Goal: Task Accomplishment & Management: Manage account settings

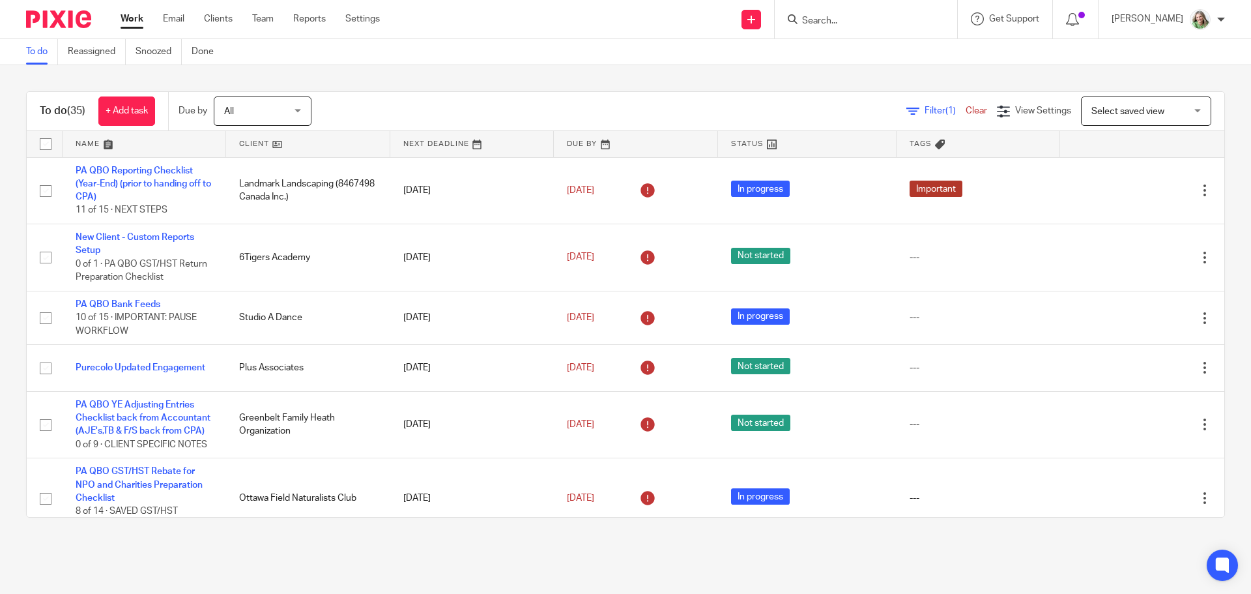
click at [1114, 113] on span "Select saved view" at bounding box center [1128, 111] width 73 height 9
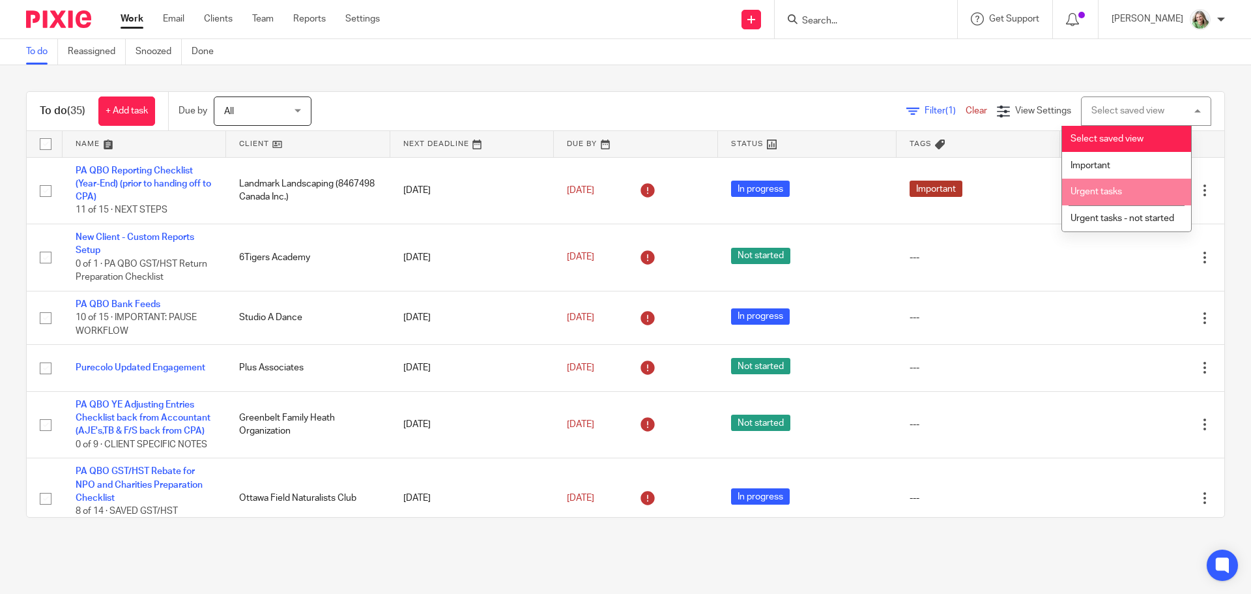
click at [1083, 184] on li "Urgent tasks" at bounding box center [1126, 192] width 129 height 27
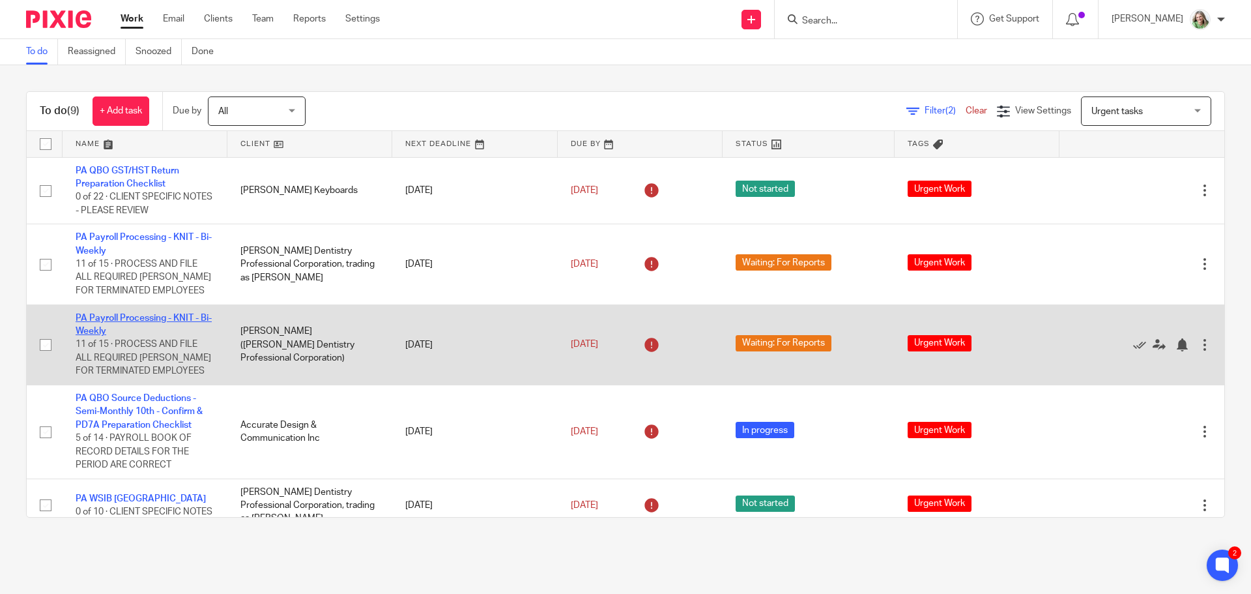
click at [150, 319] on link "PA Payroll Processing - KNIT - Bi-Weekly" at bounding box center [144, 324] width 136 height 22
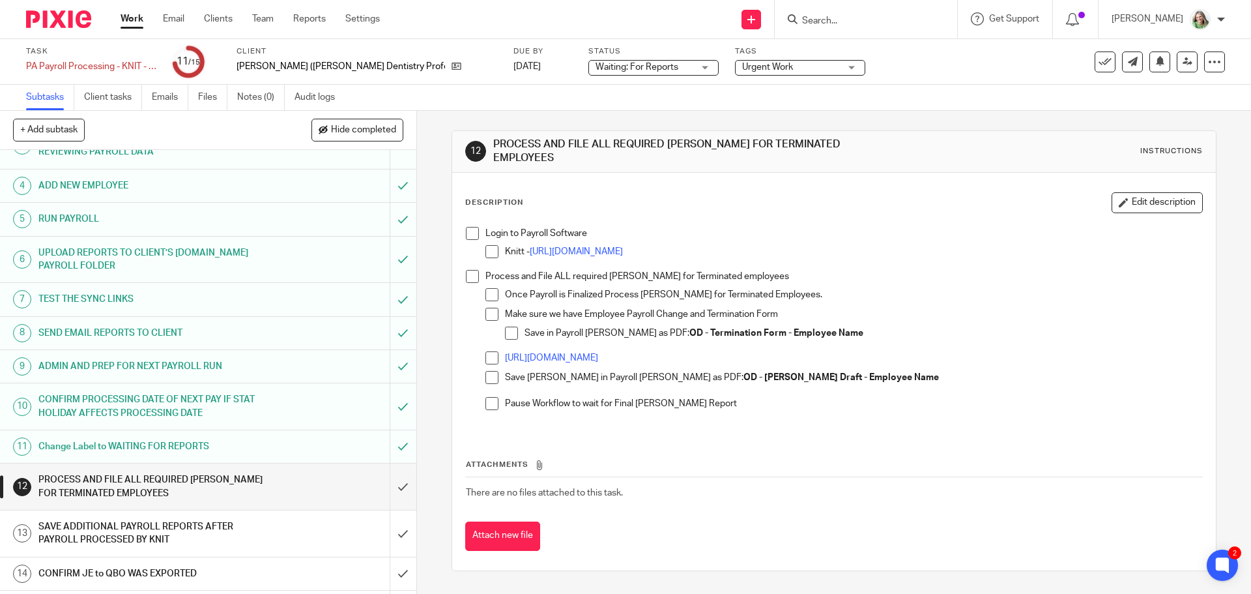
scroll to position [130, 0]
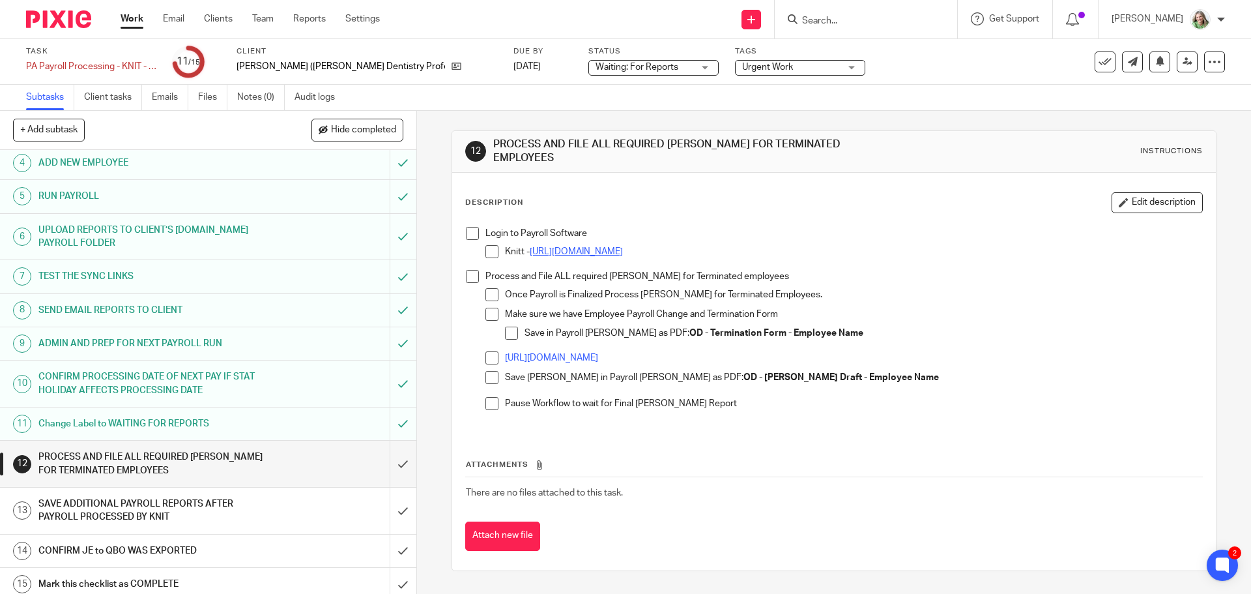
click at [623, 247] on link "https://www.knitapps.com/en/login" at bounding box center [576, 251] width 93 height 9
click at [486, 362] on li "https://help.knitpeople.com/taxes-and-filings/record-of-employment" at bounding box center [844, 361] width 716 height 20
click at [486, 371] on span at bounding box center [492, 377] width 13 height 13
click at [470, 270] on span at bounding box center [472, 276] width 13 height 13
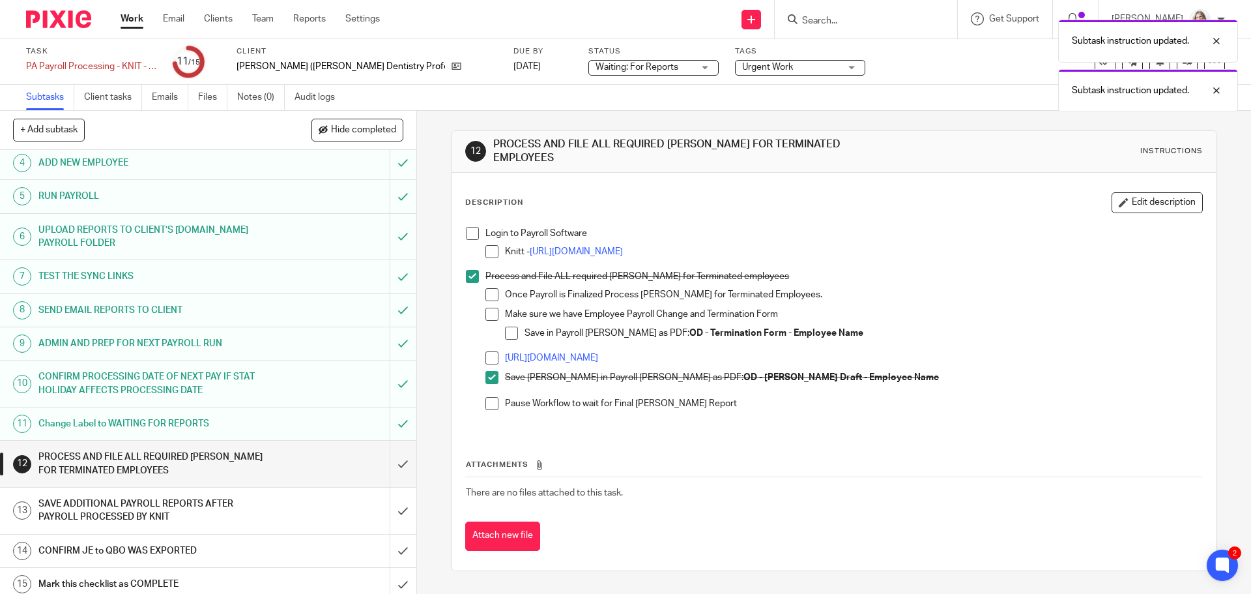
click at [466, 227] on span at bounding box center [472, 233] width 13 height 13
click at [385, 458] on input "submit" at bounding box center [208, 464] width 416 height 46
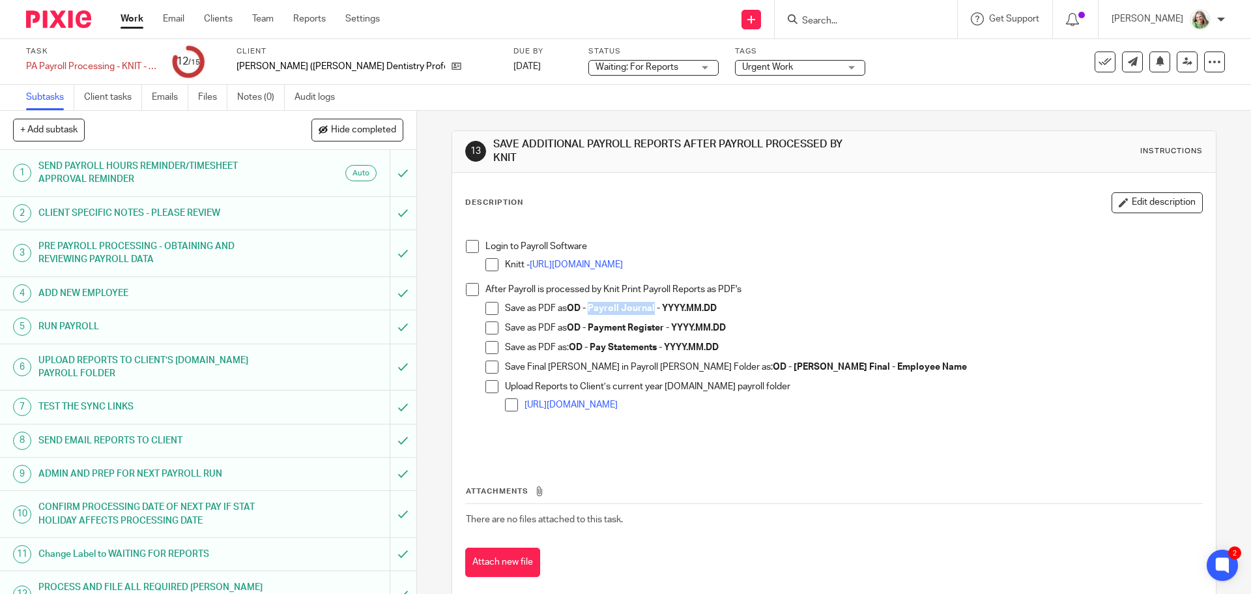
drag, startPoint x: 652, startPoint y: 306, endPoint x: 589, endPoint y: 304, distance: 63.9
click at [589, 304] on strong "OD - Payroll Journal - YYYY.MM.DD" at bounding box center [642, 308] width 150 height 9
copy strong "Payroll Journal"
click at [490, 309] on span at bounding box center [492, 308] width 13 height 13
click at [468, 245] on span at bounding box center [472, 246] width 13 height 13
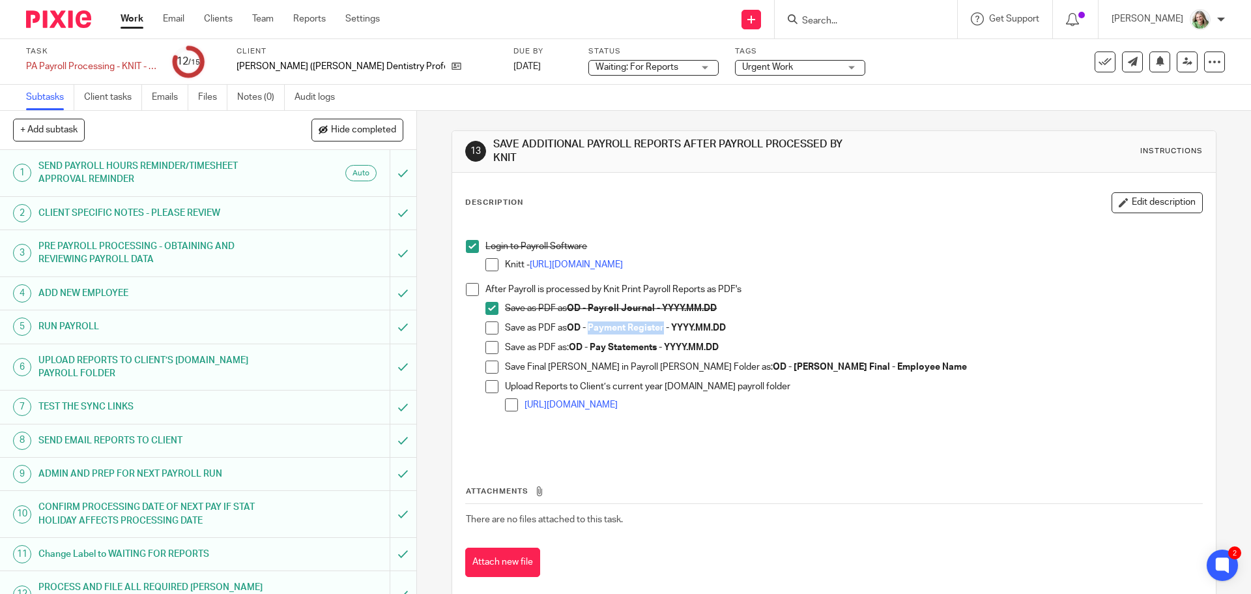
copy strong "Payment Register"
drag, startPoint x: 486, startPoint y: 330, endPoint x: 508, endPoint y: 330, distance: 22.2
click at [486, 330] on span at bounding box center [492, 327] width 13 height 13
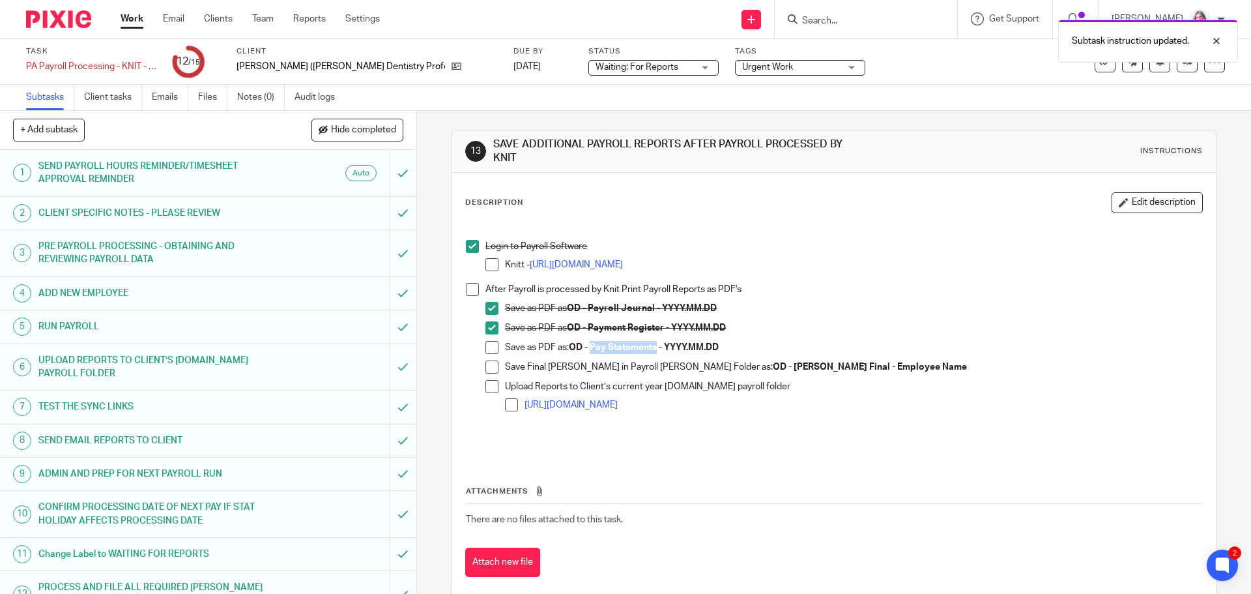
drag, startPoint x: 589, startPoint y: 347, endPoint x: 655, endPoint y: 351, distance: 65.9
click at [655, 351] on strong "OD - Pay Statements - YYYY.MM.DD" at bounding box center [644, 347] width 150 height 9
copy strong "Pay Statements"
click at [489, 347] on span at bounding box center [492, 347] width 13 height 13
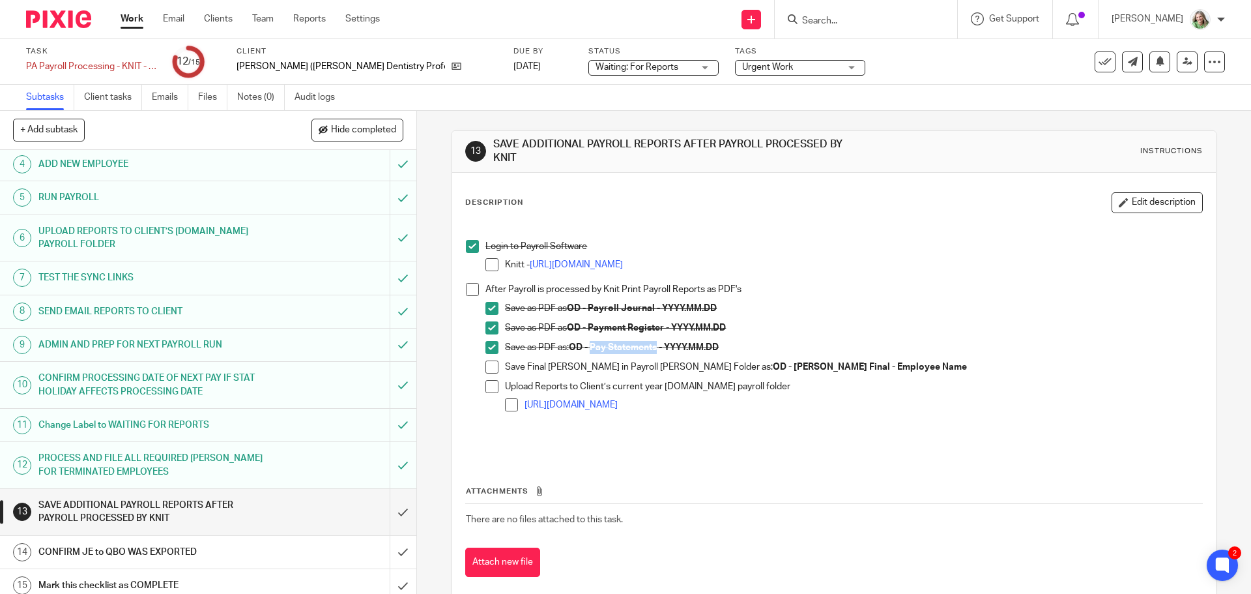
scroll to position [138, 0]
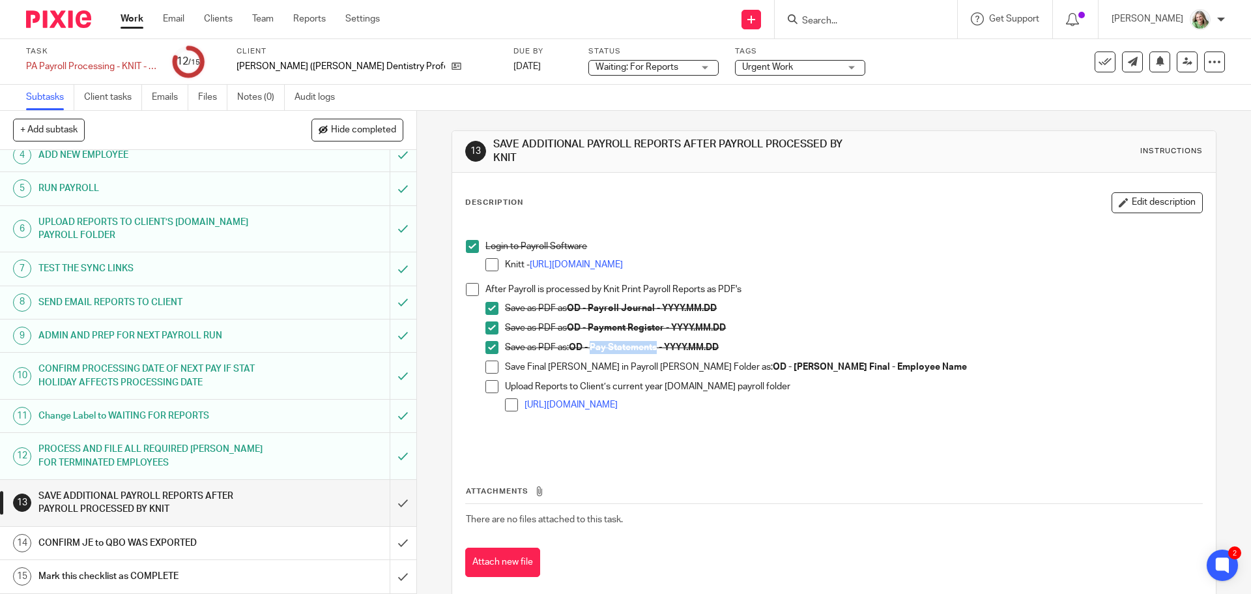
click at [127, 16] on link "Work" at bounding box center [132, 18] width 23 height 13
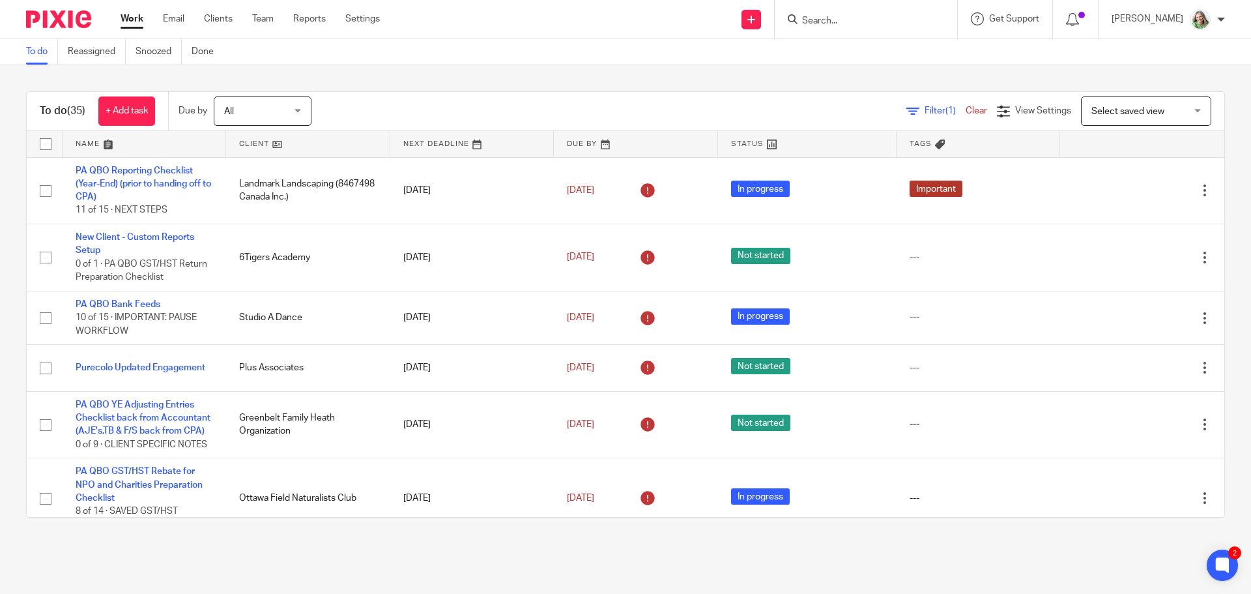
click at [909, 16] on input "Search" at bounding box center [859, 22] width 117 height 12
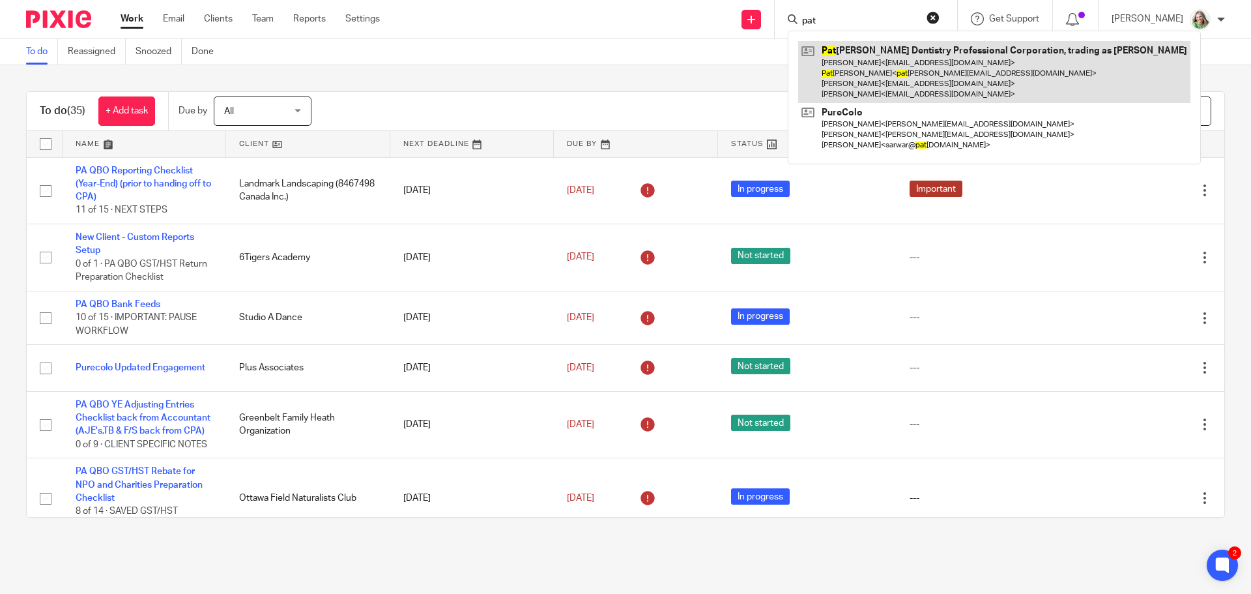
type input "pat"
click at [925, 57] on link at bounding box center [994, 72] width 392 height 62
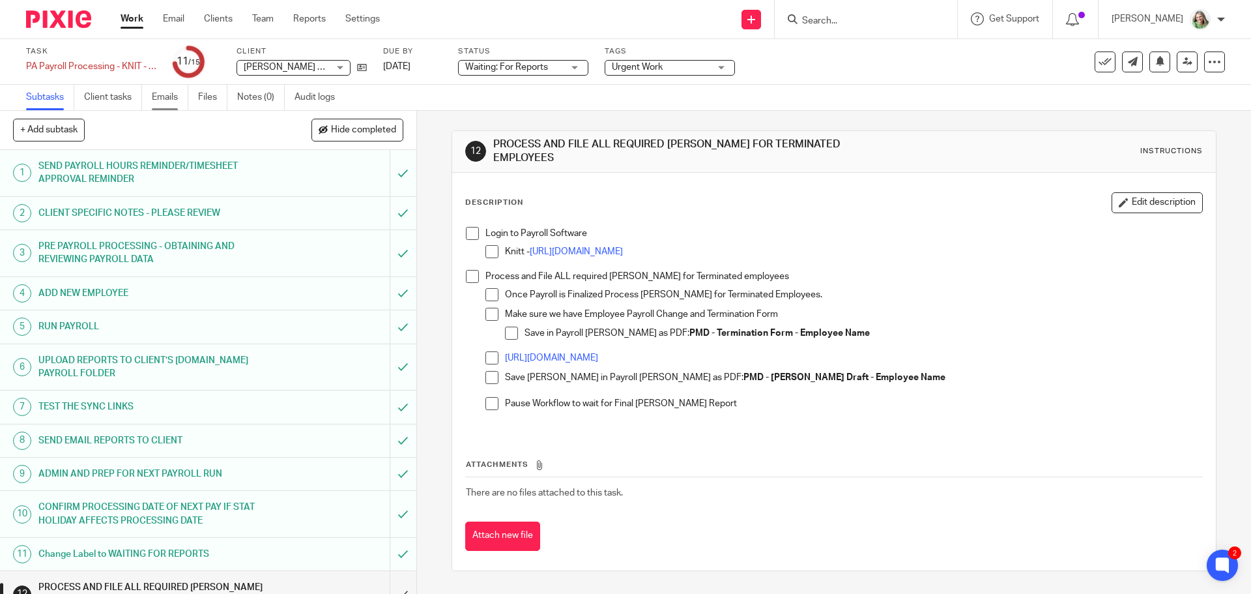
click at [162, 101] on link "Emails" at bounding box center [170, 97] width 36 height 25
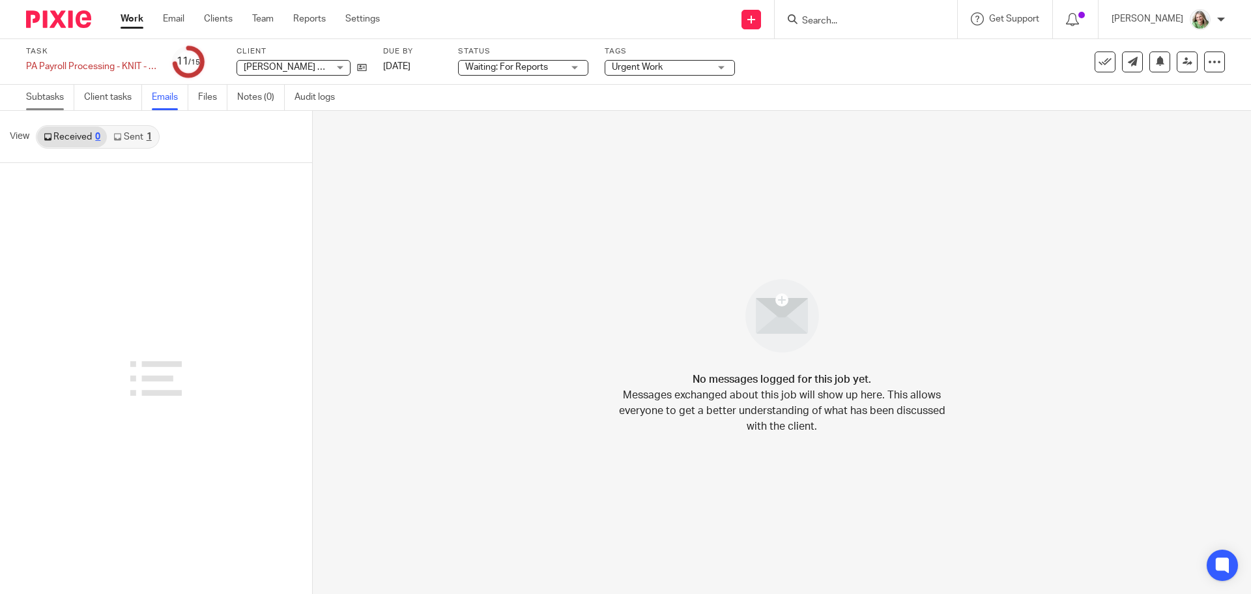
click at [48, 98] on link "Subtasks" at bounding box center [50, 97] width 48 height 25
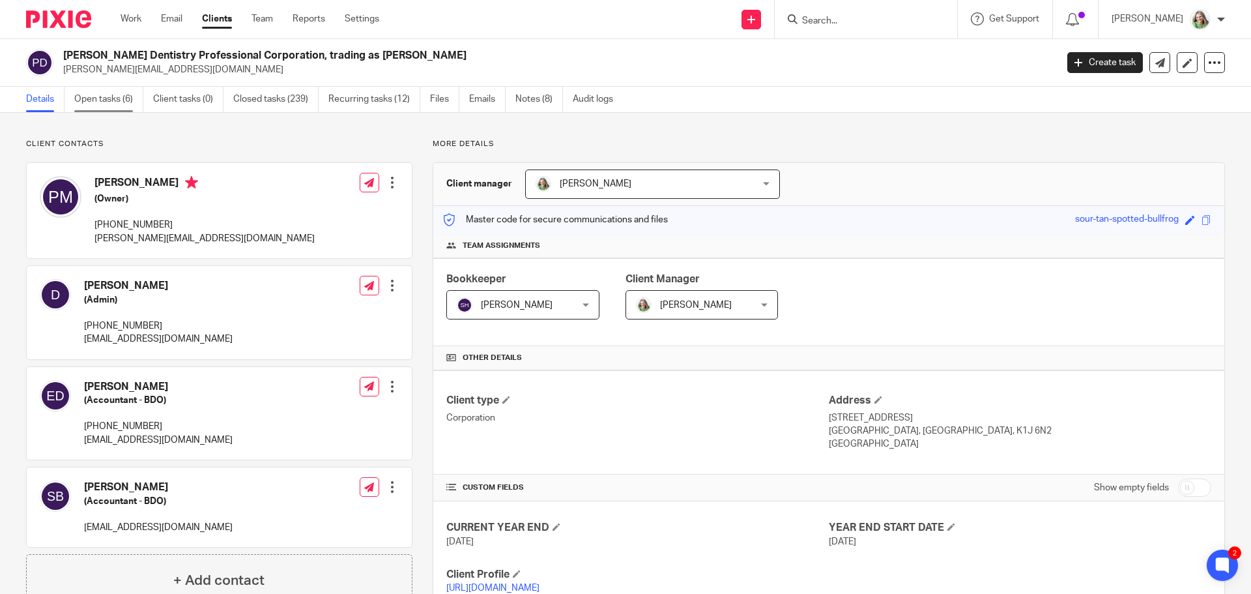
click at [122, 97] on link "Open tasks (6)" at bounding box center [108, 99] width 69 height 25
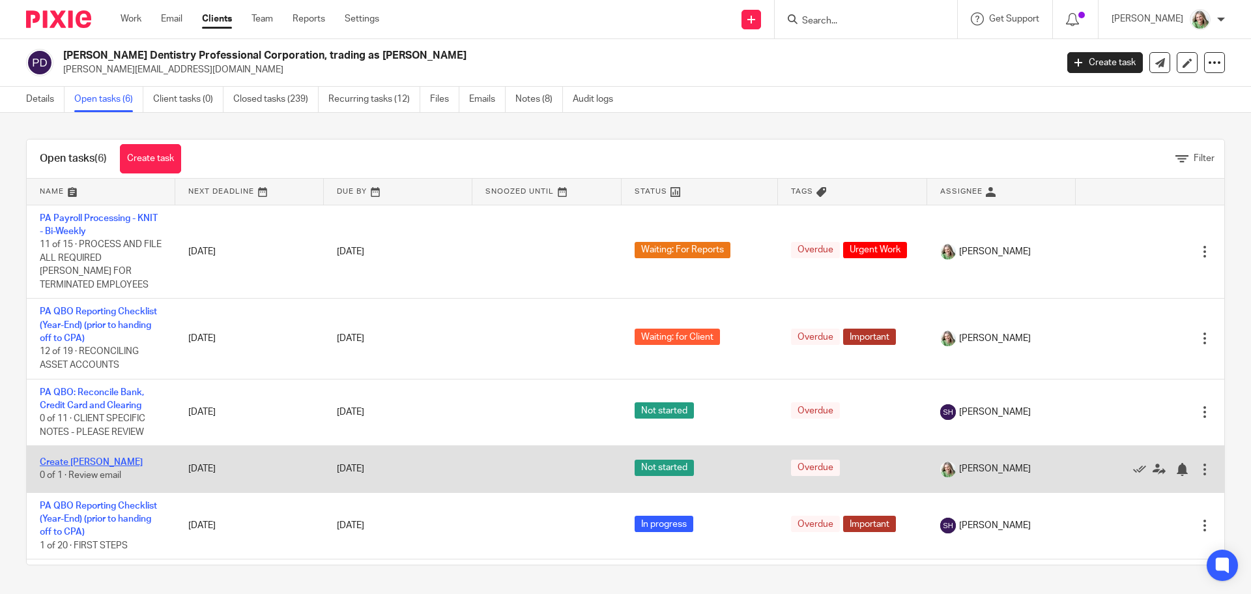
click at [65, 462] on link "Create [PERSON_NAME]" at bounding box center [91, 462] width 103 height 9
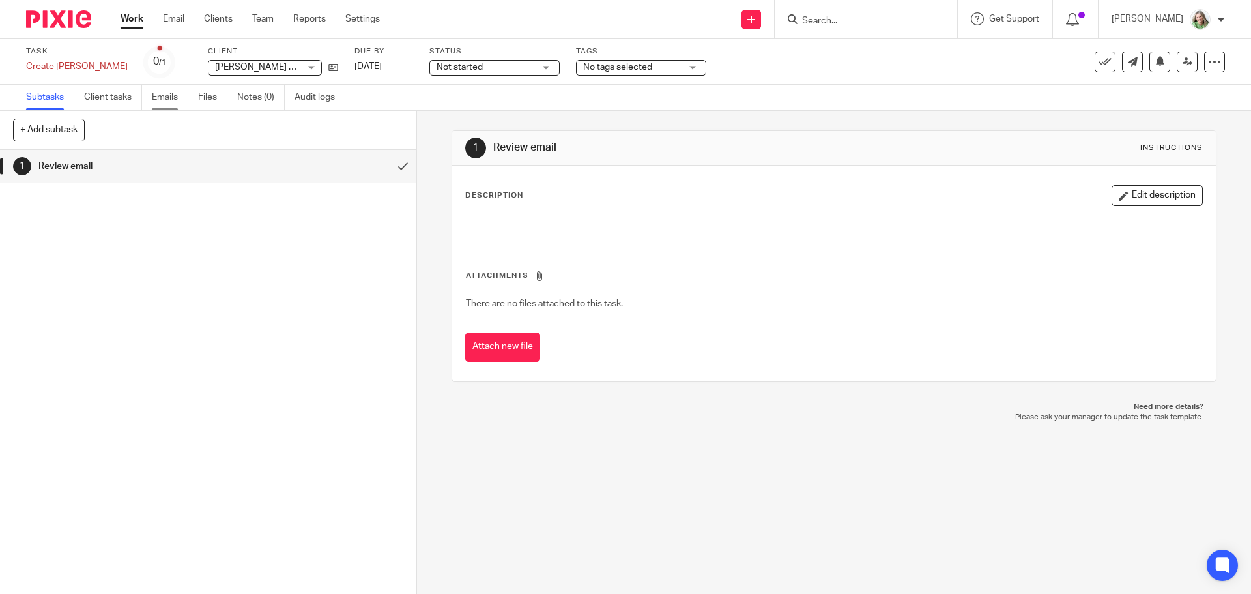
click at [164, 97] on link "Emails" at bounding box center [170, 97] width 36 height 25
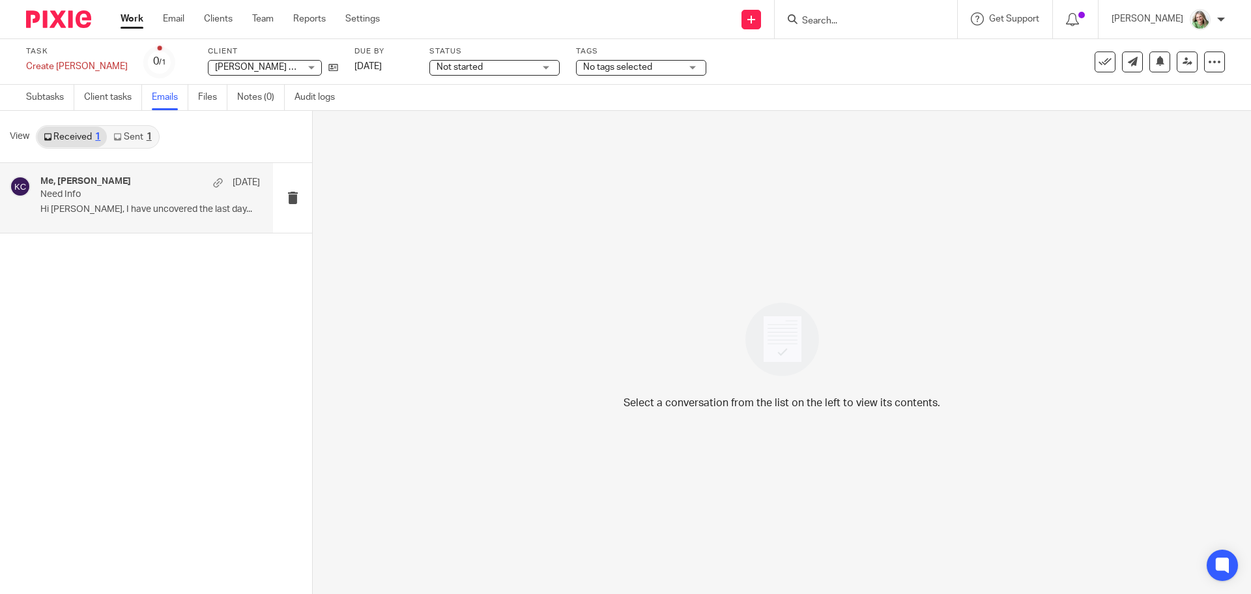
click at [123, 198] on p "Need Info" at bounding box center [128, 194] width 176 height 11
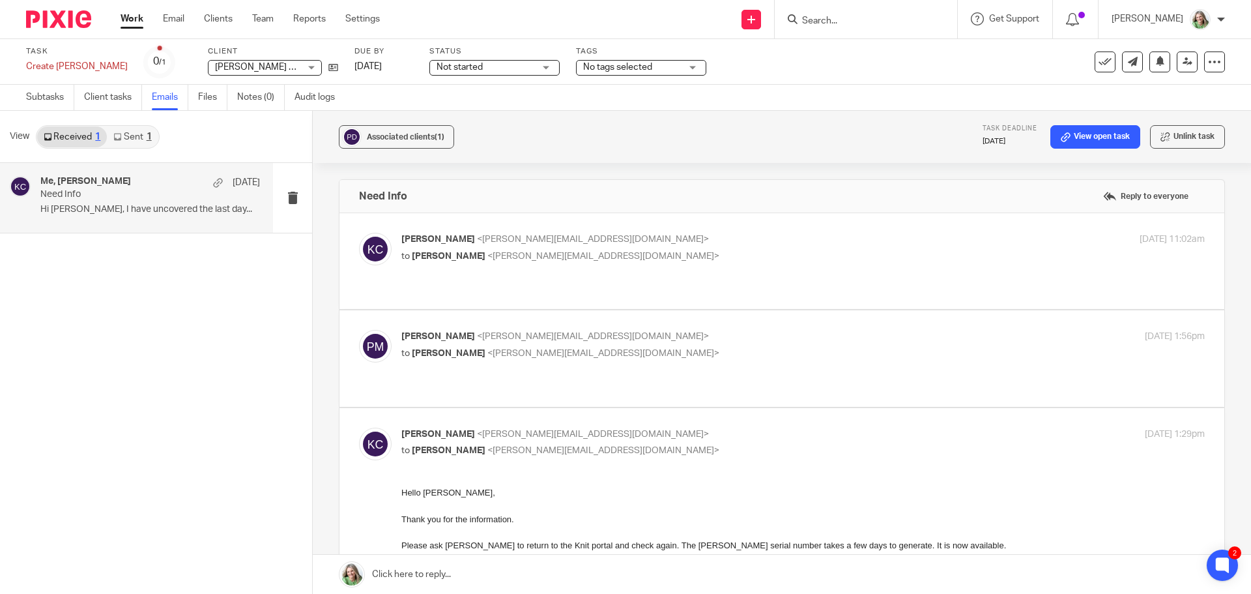
click at [542, 349] on span "<katryna@plusadvisors.co>" at bounding box center [604, 353] width 232 height 9
checkbox input "true"
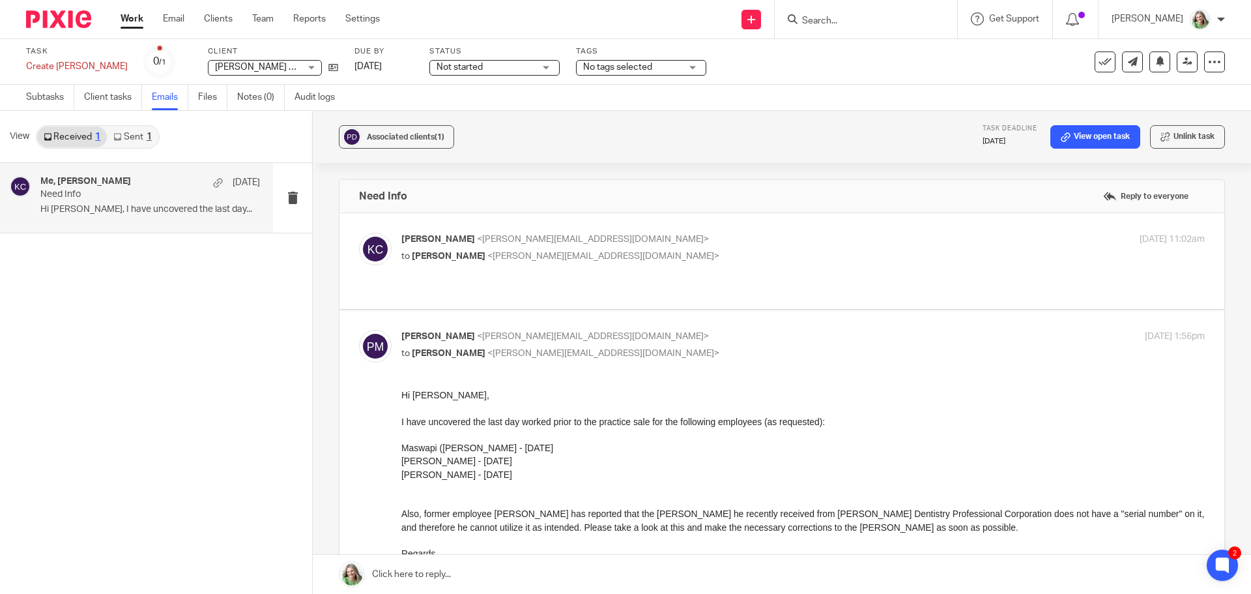
click at [651, 272] on div "Katryna Coltess <katryna@plusadvisors.co> to Patrick Miron <patrick@ogilviedent…" at bounding box center [782, 261] width 846 height 57
click at [542, 254] on span "<patrick@ogilviedental.com>" at bounding box center [604, 256] width 232 height 9
checkbox input "true"
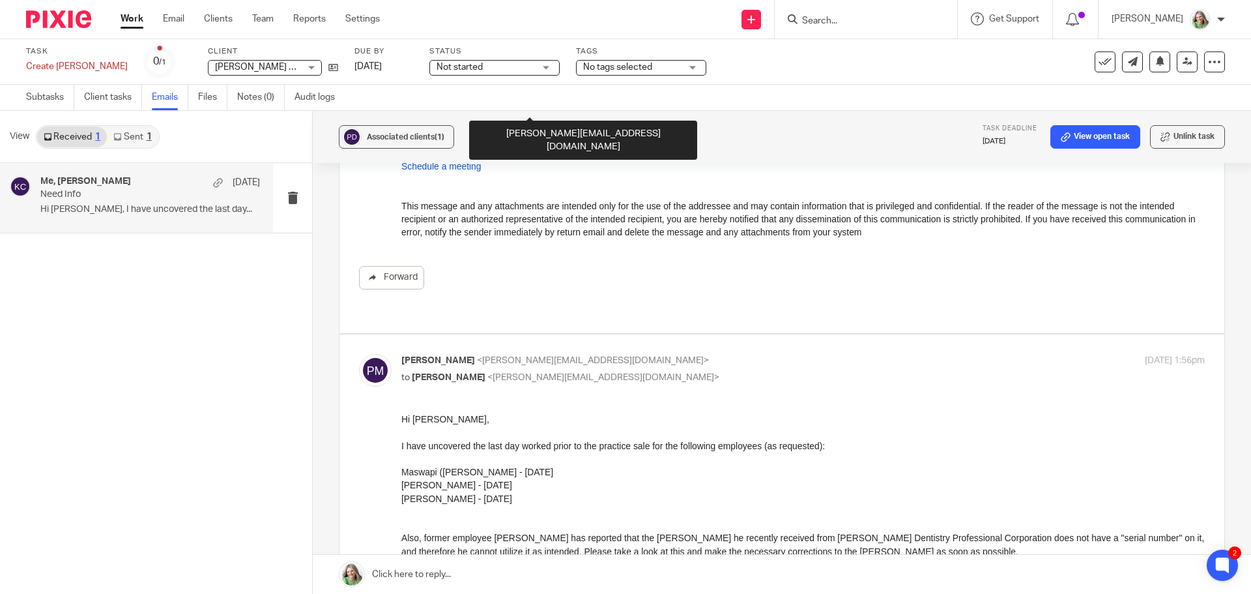
scroll to position [391, 0]
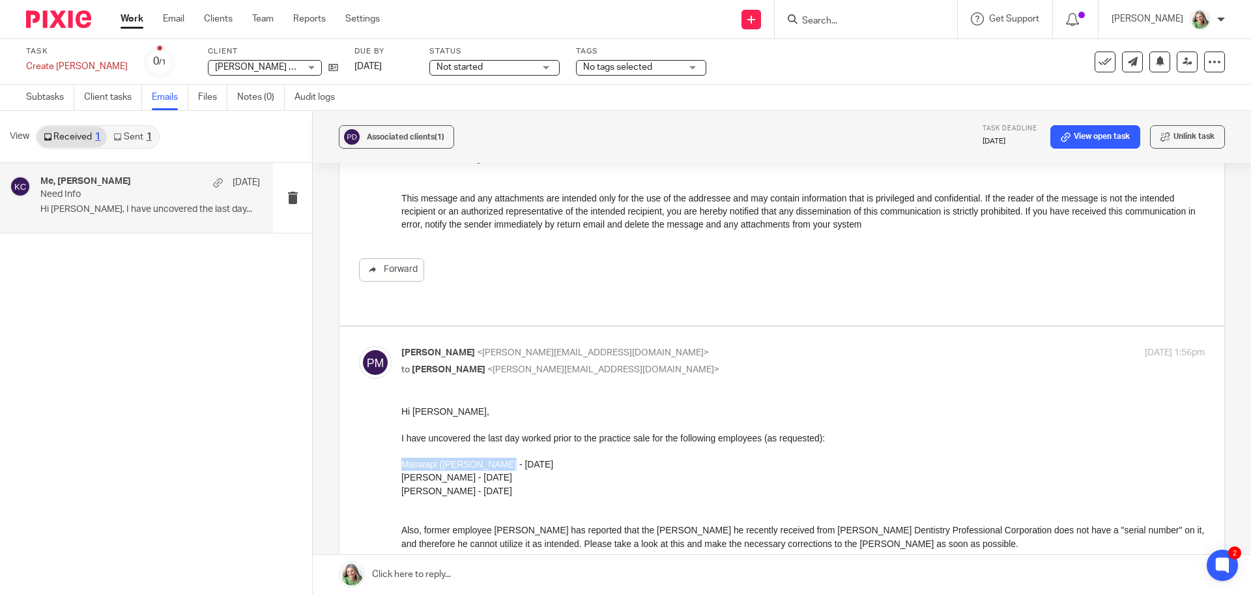
drag, startPoint x: 500, startPoint y: 465, endPoint x: 399, endPoint y: 467, distance: 101.0
click at [401, 467] on html "Hi Katryna, I have uncovered the last day worked prior to the practice sale for…" at bounding box center [803, 518] width 804 height 228
copy div "Maswapi (Anita) Kamona"
